Goal: Transaction & Acquisition: Subscribe to service/newsletter

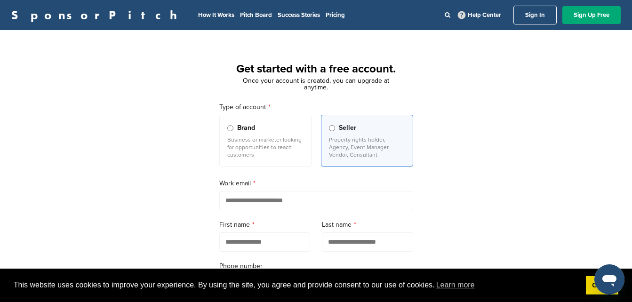
click at [517, 17] on link "Sign In" at bounding box center [534, 15] width 43 height 19
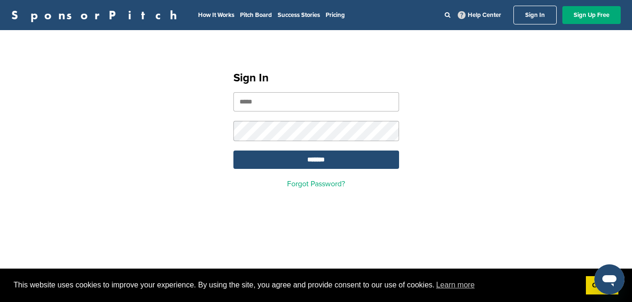
click at [325, 100] on input "email" at bounding box center [316, 101] width 166 height 19
type input "**********"
click at [349, 159] on input "*******" at bounding box center [316, 160] width 166 height 18
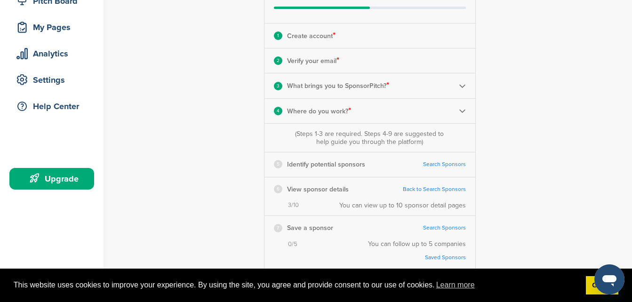
scroll to position [131, 0]
click at [449, 167] on link "Search Sponsors" at bounding box center [444, 163] width 43 height 7
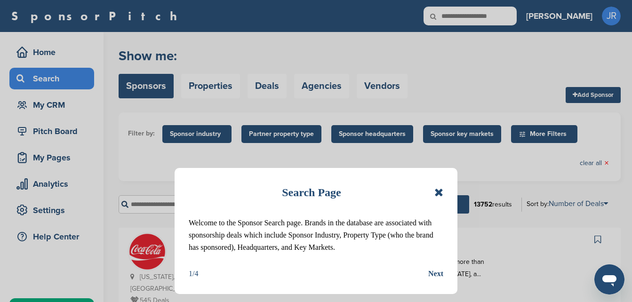
click at [437, 192] on icon at bounding box center [438, 192] width 9 height 11
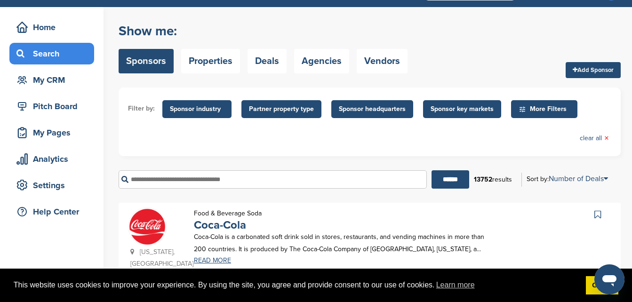
scroll to position [24, 0]
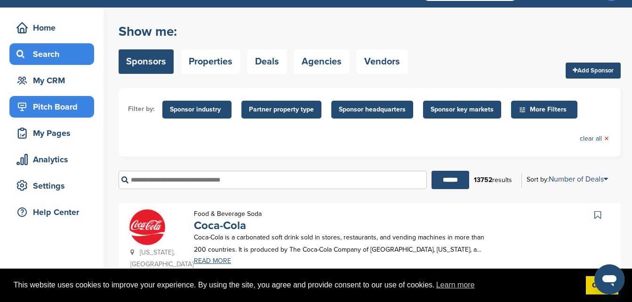
click at [58, 99] on div "Pitch Board" at bounding box center [54, 106] width 80 height 17
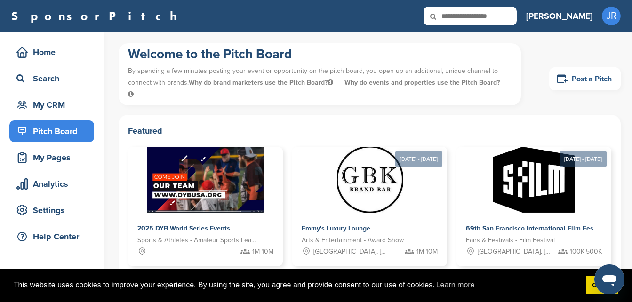
click at [563, 84] on icon at bounding box center [561, 79] width 11 height 12
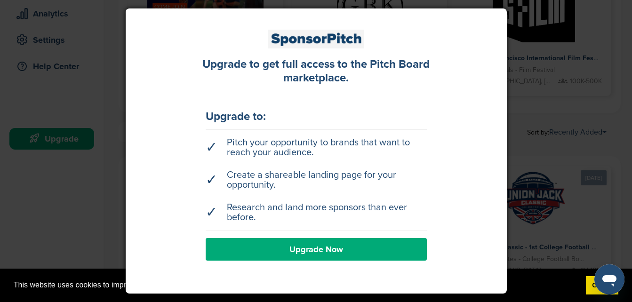
scroll to position [171, 0]
click at [329, 240] on link "Upgrade Now" at bounding box center [316, 249] width 221 height 23
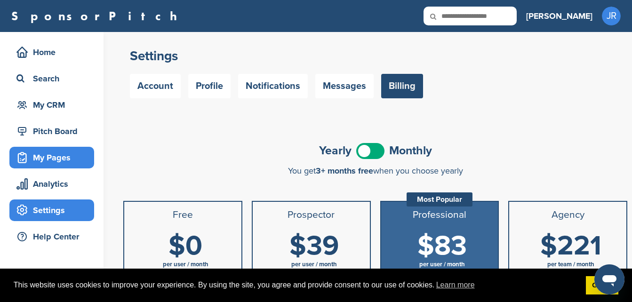
click at [62, 160] on div "My Pages" at bounding box center [54, 157] width 80 height 17
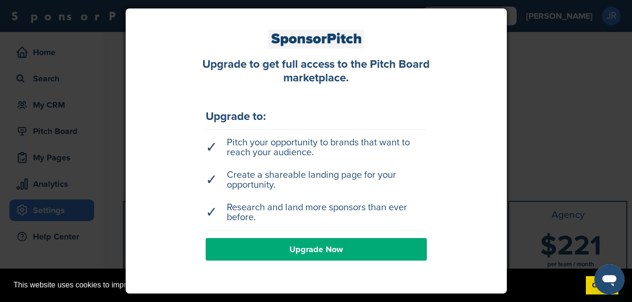
click at [99, 109] on div at bounding box center [316, 151] width 632 height 302
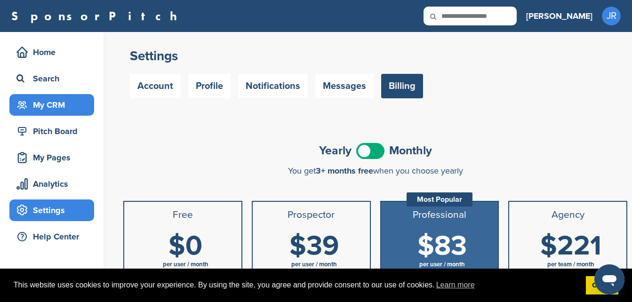
click at [45, 103] on div "My CRM" at bounding box center [54, 104] width 80 height 17
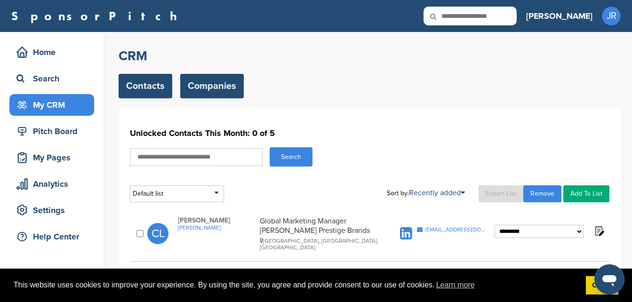
click at [215, 78] on link "Companies" at bounding box center [211, 86] width 63 height 24
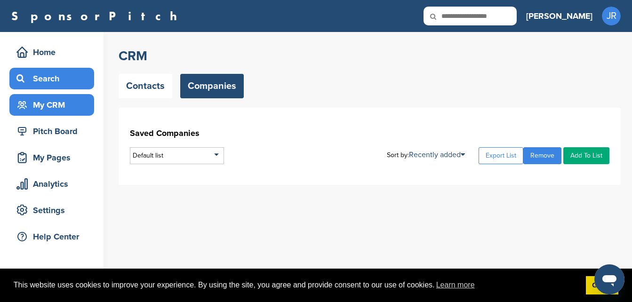
click at [58, 80] on div "Search" at bounding box center [54, 78] width 80 height 17
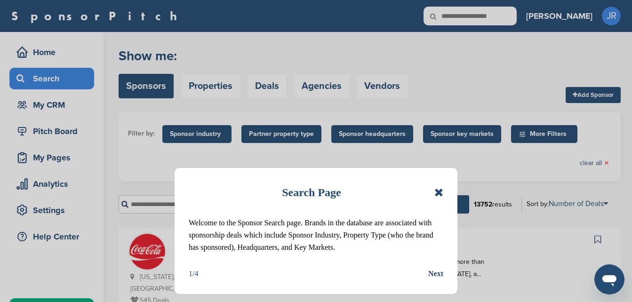
click at [440, 192] on icon at bounding box center [438, 192] width 9 height 11
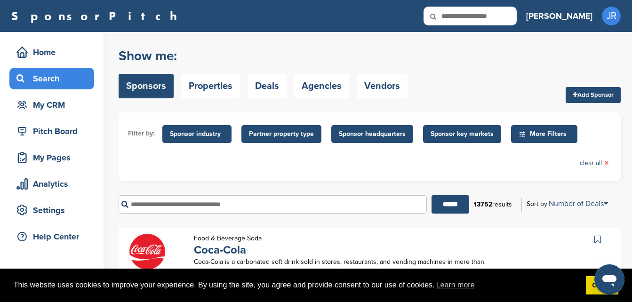
click at [564, 125] on span "More Filters" at bounding box center [544, 134] width 66 height 18
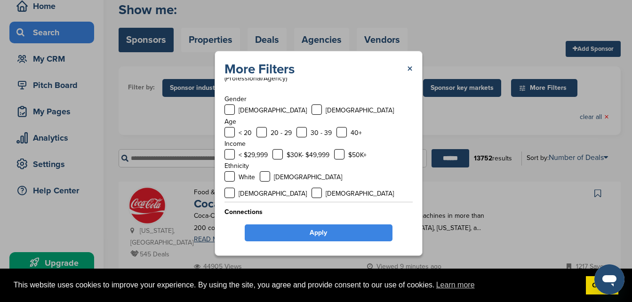
scroll to position [50, 0]
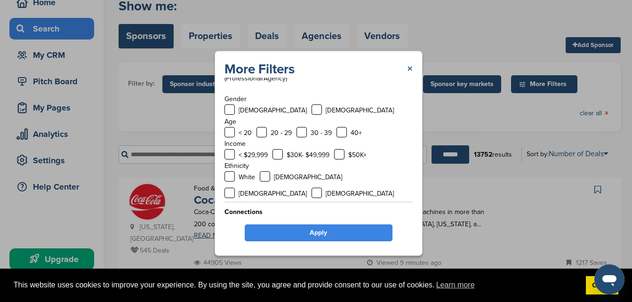
click at [410, 66] on link "×" at bounding box center [410, 69] width 6 height 17
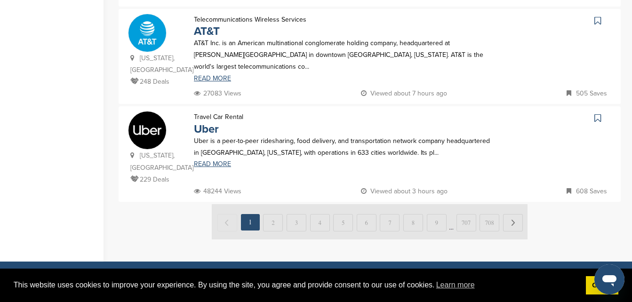
scroll to position [1000, 0]
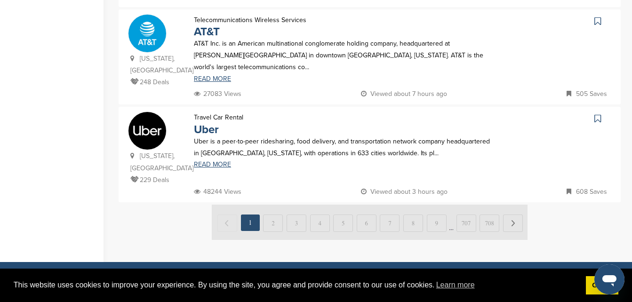
click at [273, 205] on img at bounding box center [370, 222] width 316 height 35
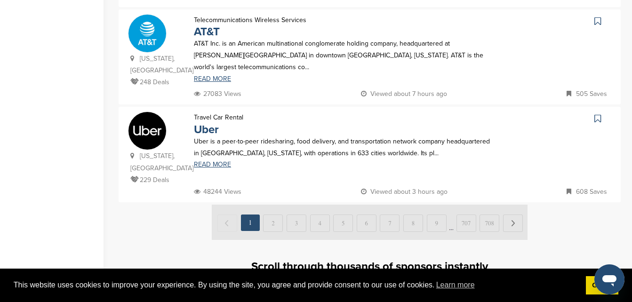
click at [273, 205] on img at bounding box center [370, 222] width 316 height 35
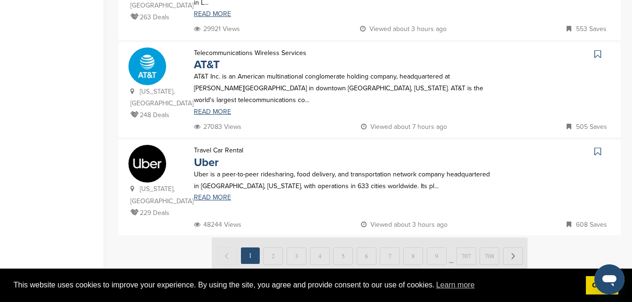
scroll to position [967, 0]
click at [202, 109] on link "READ MORE" at bounding box center [344, 112] width 301 height 7
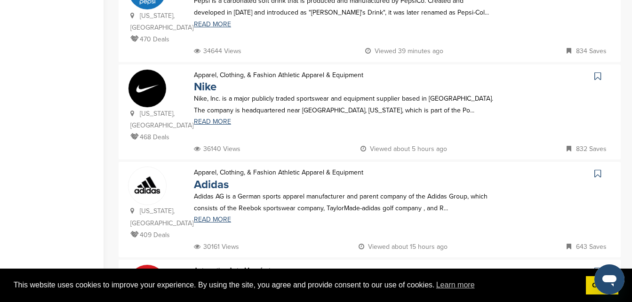
scroll to position [358, 0]
click at [221, 119] on link "READ MORE" at bounding box center [344, 122] width 301 height 7
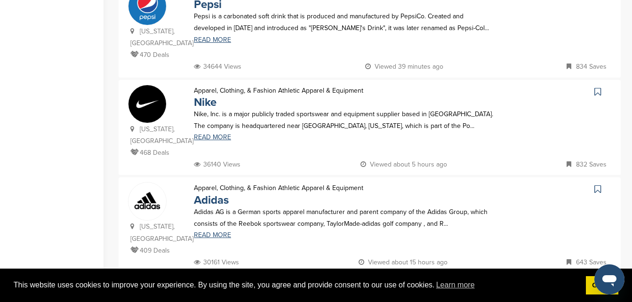
scroll to position [344, 0]
click at [212, 231] on link "READ MORE" at bounding box center [344, 234] width 301 height 7
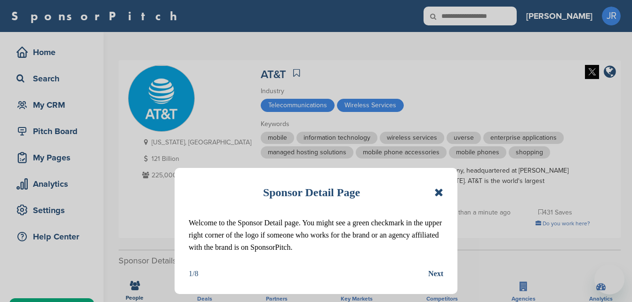
click at [439, 195] on icon at bounding box center [438, 192] width 9 height 11
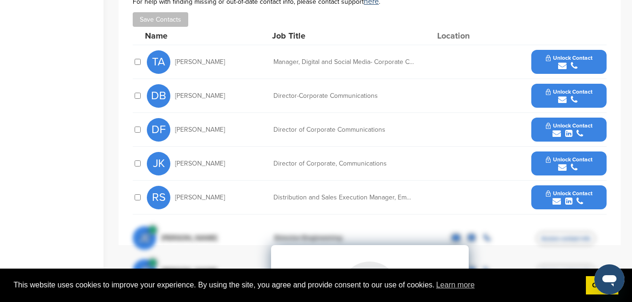
scroll to position [324, 0]
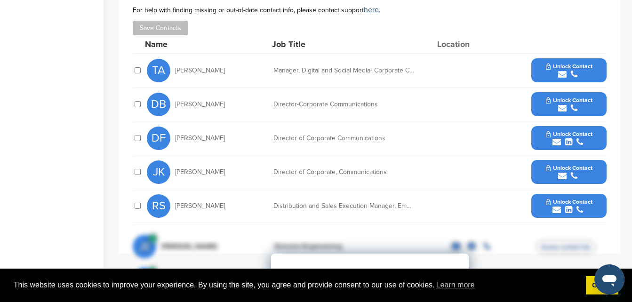
click at [571, 63] on span "Unlock Contact" at bounding box center [569, 66] width 47 height 7
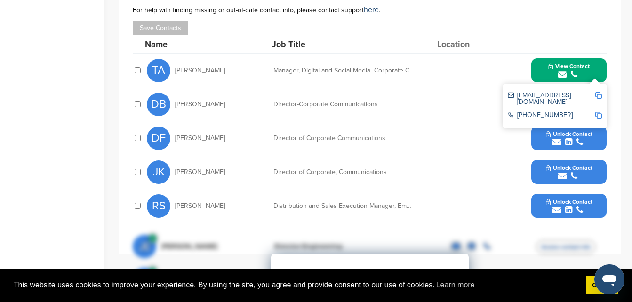
click at [599, 92] on img at bounding box center [598, 95] width 7 height 7
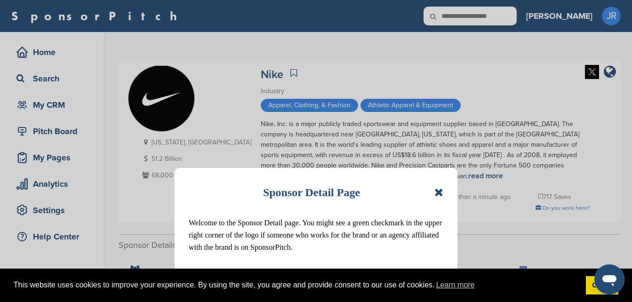
click at [441, 194] on icon at bounding box center [438, 192] width 9 height 11
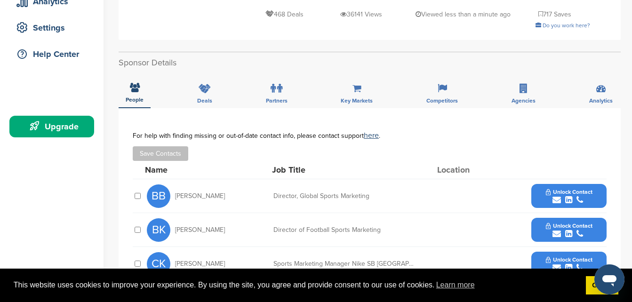
scroll to position [182, 0]
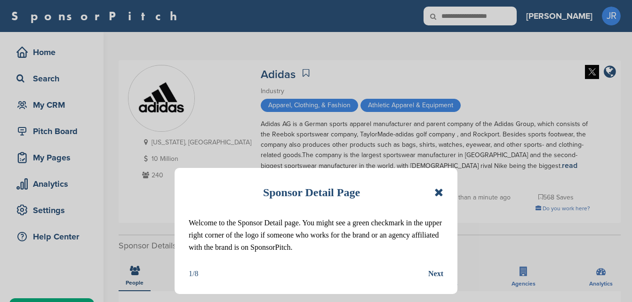
click at [443, 192] on icon at bounding box center [438, 192] width 9 height 11
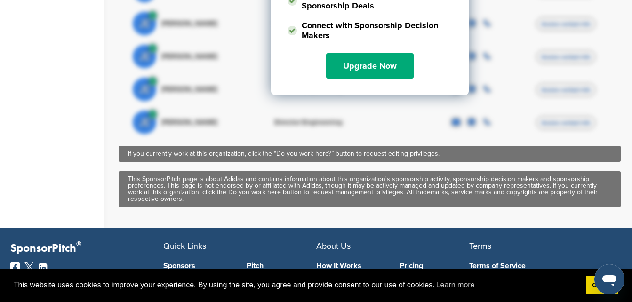
scroll to position [730, 0]
